Goal: Transaction & Acquisition: Purchase product/service

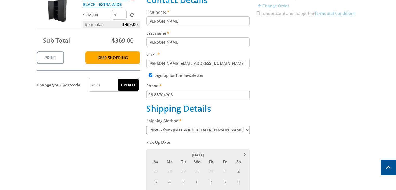
scroll to position [104, 0]
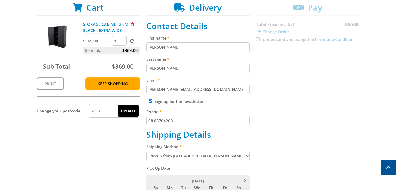
click at [257, 41] on div "Cart STORAGE CABINET 2.0M BLACK - EXTRA WIDE $369.00 1 Item total: $369.00 Sub …" at bounding box center [198, 188] width 323 height 371
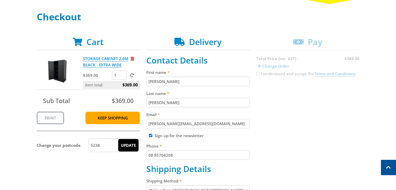
scroll to position [52, 0]
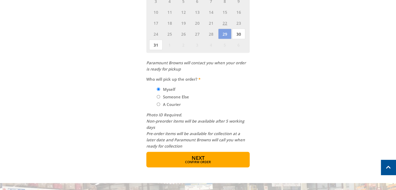
scroll to position [338, 0]
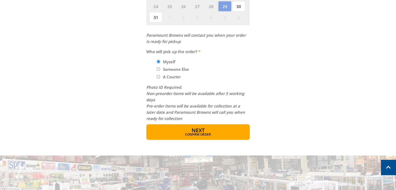
click at [158, 68] on input "Someone Else" at bounding box center [158, 68] width 3 height 3
radio input "true"
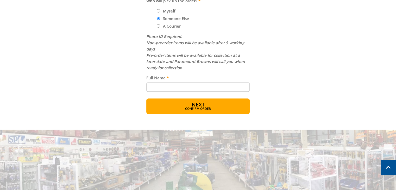
scroll to position [390, 0]
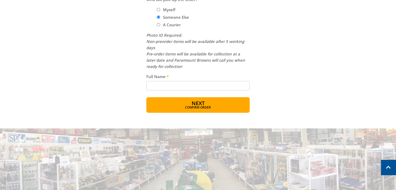
click at [163, 86] on input "Full Name" at bounding box center [197, 85] width 103 height 9
type input "[PERSON_NAME]"
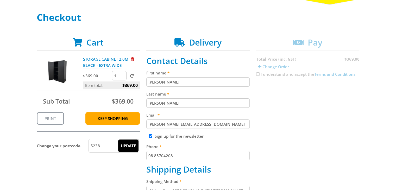
scroll to position [78, 0]
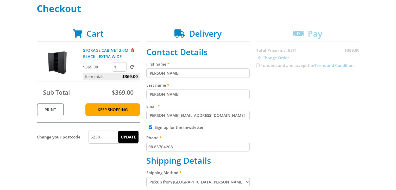
click at [50, 112] on link "Print" at bounding box center [50, 109] width 27 height 12
click at [174, 13] on h1 "Checkout" at bounding box center [198, 8] width 323 height 10
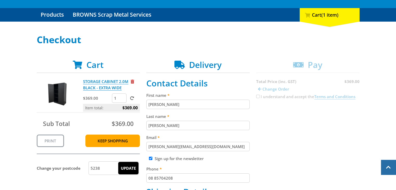
scroll to position [0, 0]
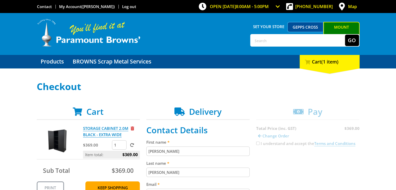
click at [275, 39] on input "text" at bounding box center [298, 40] width 94 height 11
type input "hand truck"
click at [345, 35] on button "Go" at bounding box center [352, 40] width 14 height 11
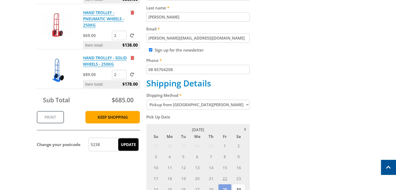
scroll to position [156, 0]
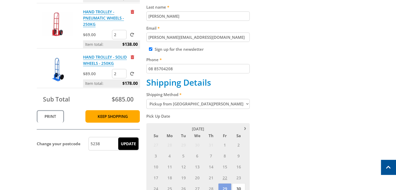
click at [48, 117] on link "Print" at bounding box center [50, 116] width 27 height 12
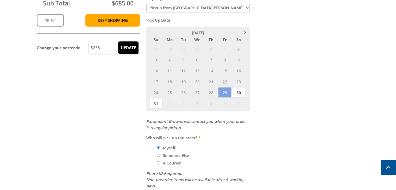
scroll to position [260, 0]
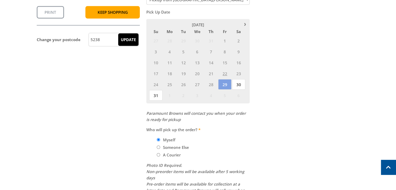
click at [158, 148] on input "Someone Else" at bounding box center [158, 146] width 3 height 3
radio input "true"
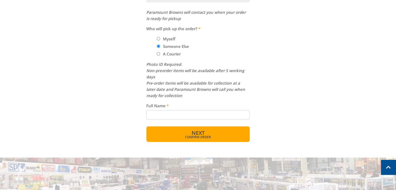
scroll to position [364, 0]
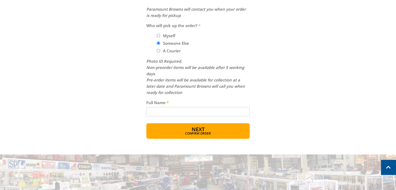
click at [158, 110] on input "Full Name" at bounding box center [197, 111] width 103 height 9
type input "[PERSON_NAME]"
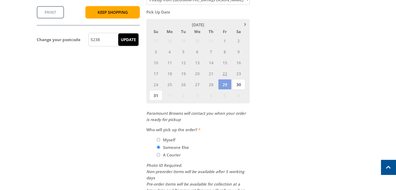
scroll to position [260, 0]
